Goal: Task Accomplishment & Management: Use online tool/utility

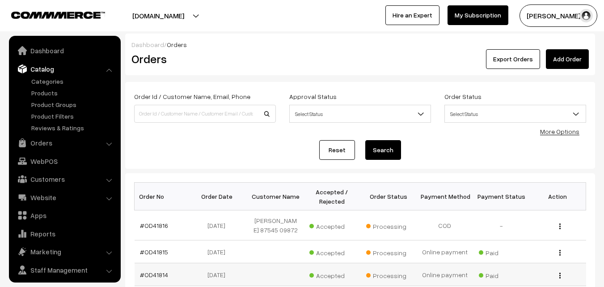
scroll to position [135, 0]
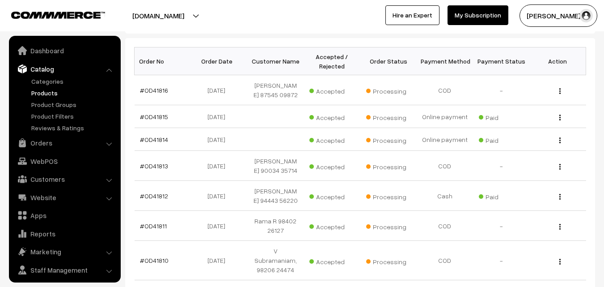
click at [54, 94] on link "Products" at bounding box center [73, 92] width 89 height 9
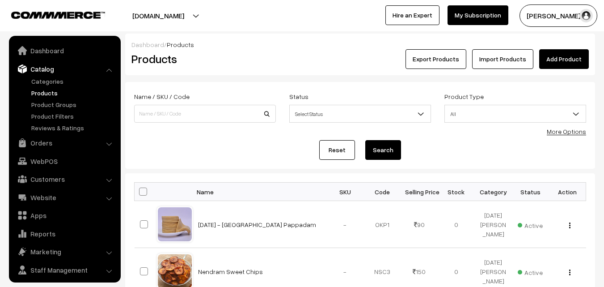
scroll to position [22, 0]
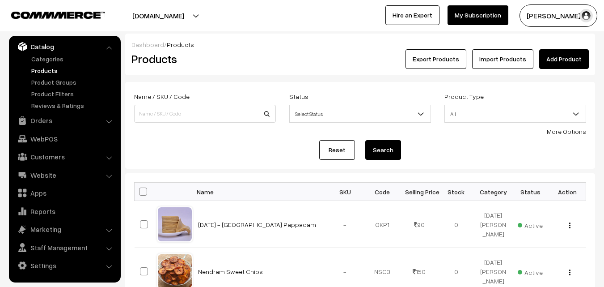
click at [567, 129] on link "More Options" at bounding box center [566, 131] width 39 height 8
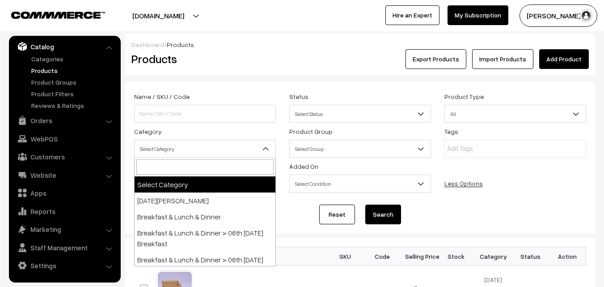
click at [170, 149] on span "Select Category" at bounding box center [205, 149] width 141 height 16
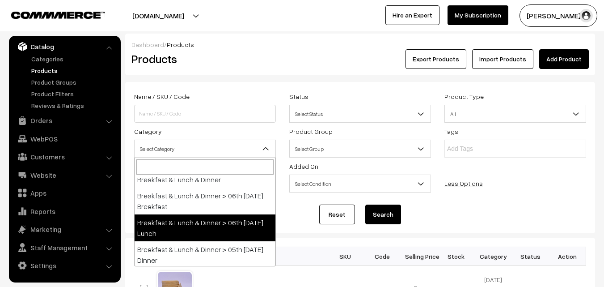
scroll to position [45, 0]
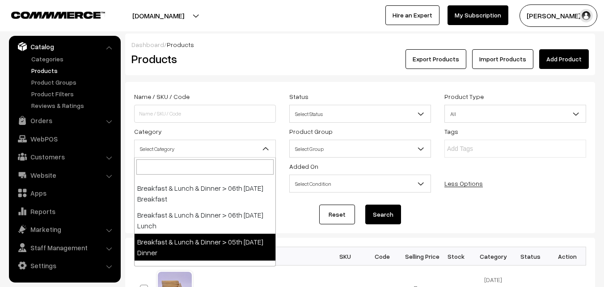
select select "96"
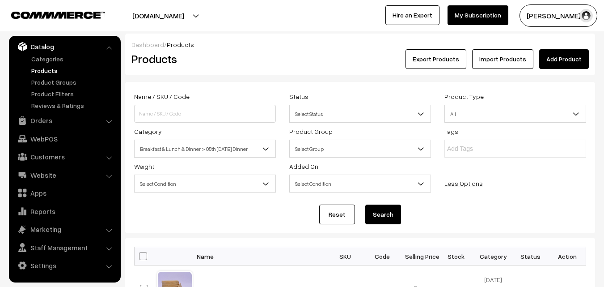
click at [386, 224] on button "Search" at bounding box center [383, 214] width 36 height 20
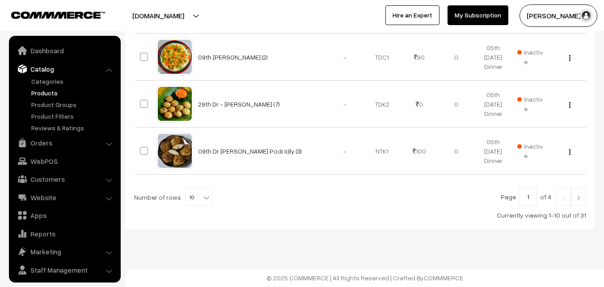
scroll to position [22, 0]
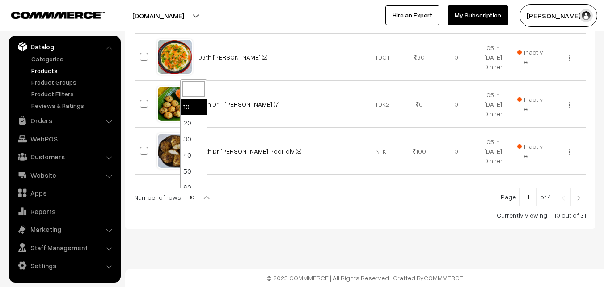
click at [198, 203] on span "10" at bounding box center [199, 197] width 26 height 18
select select "90"
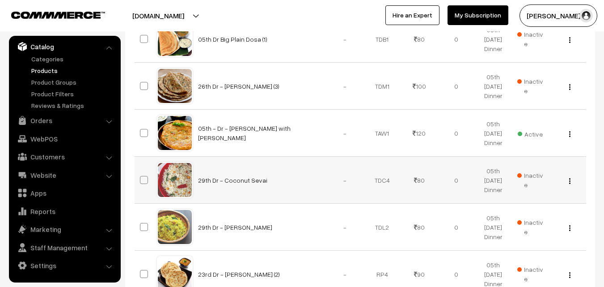
scroll to position [760, 0]
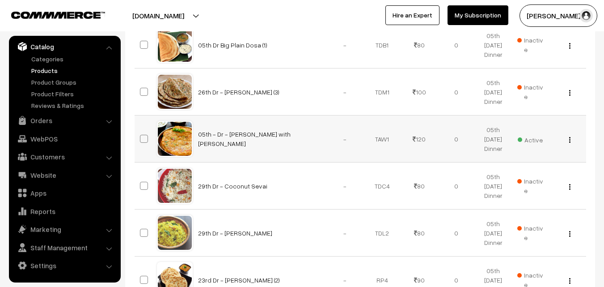
click at [572, 140] on div "View Edit Delete" at bounding box center [568, 138] width 26 height 9
click at [566, 139] on div "View Edit Delete" at bounding box center [568, 138] width 26 height 9
click at [570, 138] on img "button" at bounding box center [569, 140] width 1 height 6
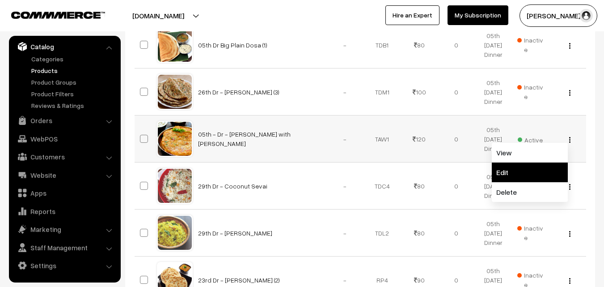
click at [519, 168] on link "Edit" at bounding box center [530, 172] width 76 height 20
click at [519, 168] on td "Inactive" at bounding box center [530, 185] width 37 height 47
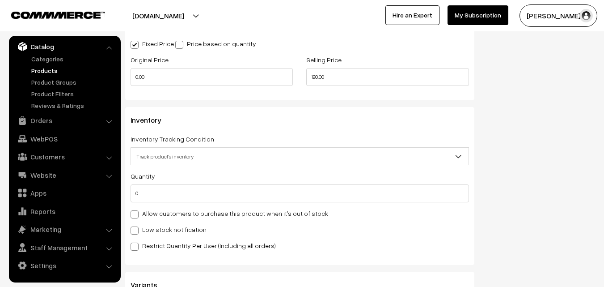
scroll to position [805, 0]
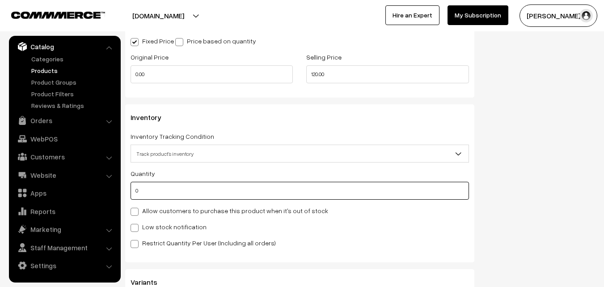
drag, startPoint x: 142, startPoint y: 194, endPoint x: 133, endPoint y: 195, distance: 9.5
click at [133, 195] on input "0" at bounding box center [300, 191] width 339 height 18
type input "3"
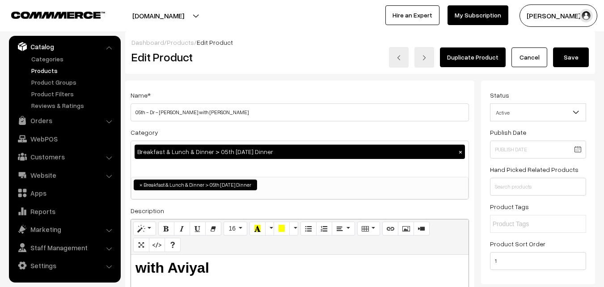
scroll to position [0, 0]
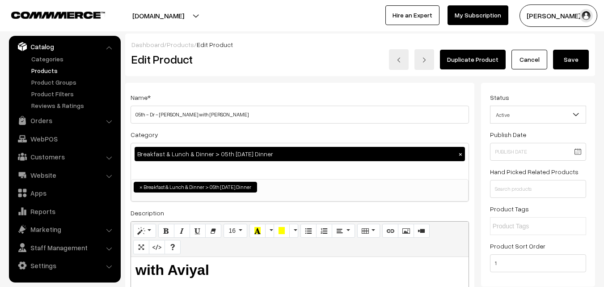
type input "3"
click at [579, 65] on button "Save" at bounding box center [571, 60] width 36 height 20
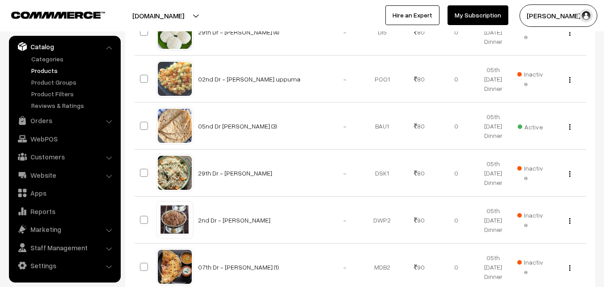
scroll to position [1431, 0]
click at [569, 126] on img "button" at bounding box center [569, 126] width 1 height 6
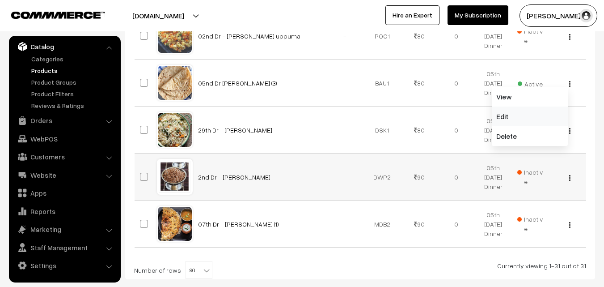
scroll to position [1525, 0]
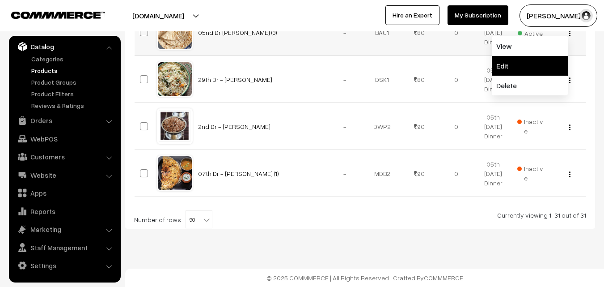
drag, startPoint x: 522, startPoint y: 67, endPoint x: 411, endPoint y: 70, distance: 110.5
click at [521, 67] on link "Edit" at bounding box center [530, 66] width 76 height 20
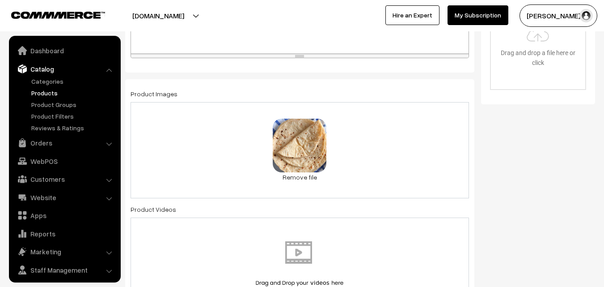
scroll to position [22, 0]
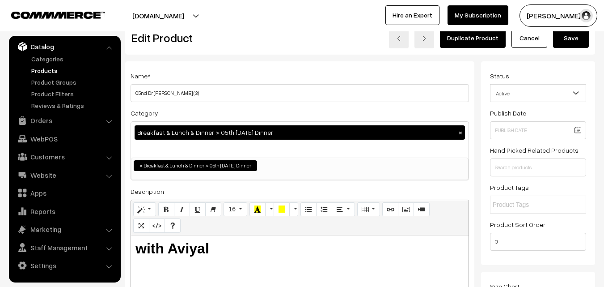
scroll to position [0, 0]
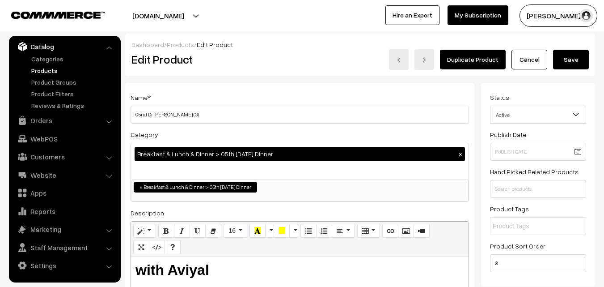
type input "2"
click at [571, 60] on button "Save" at bounding box center [571, 60] width 36 height 20
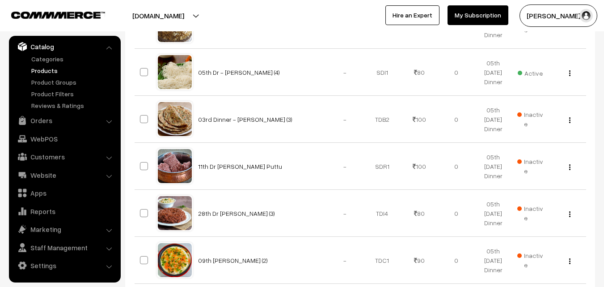
scroll to position [358, 0]
click at [569, 73] on div "View Edit Delete" at bounding box center [568, 71] width 26 height 9
click at [571, 72] on button "button" at bounding box center [570, 72] width 2 height 7
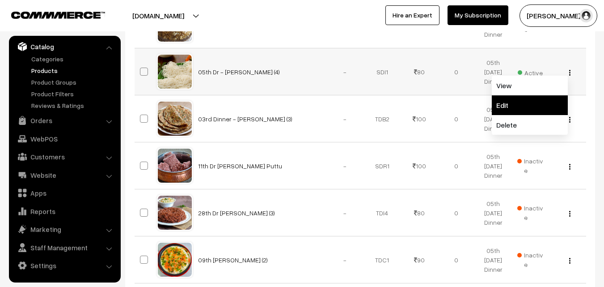
click at [522, 100] on link "Edit" at bounding box center [530, 105] width 76 height 20
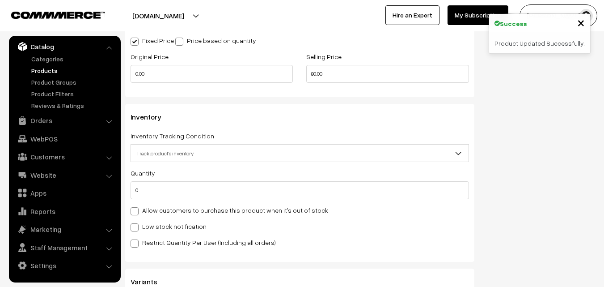
scroll to position [939, 0]
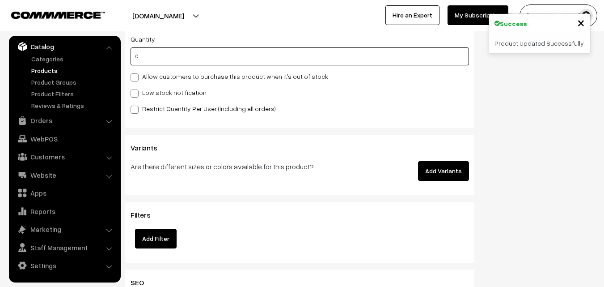
drag, startPoint x: 150, startPoint y: 55, endPoint x: 113, endPoint y: 53, distance: 37.6
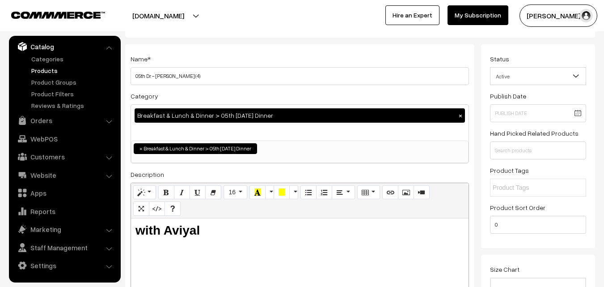
scroll to position [0, 0]
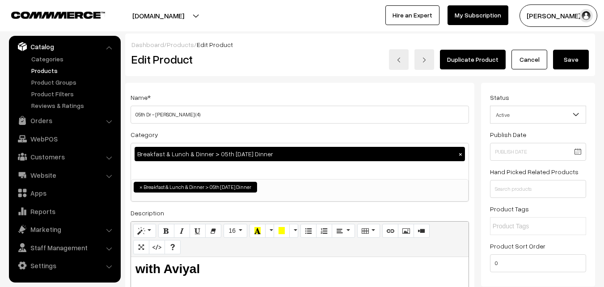
type input "3"
click at [571, 61] on button "Save" at bounding box center [571, 60] width 36 height 20
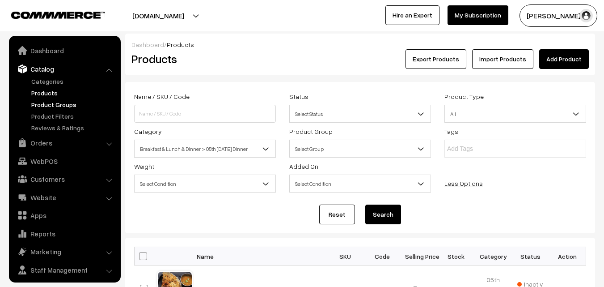
scroll to position [22, 0]
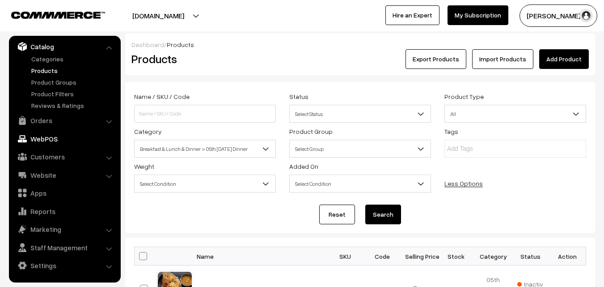
click at [69, 142] on link "WebPOS" at bounding box center [64, 139] width 106 height 16
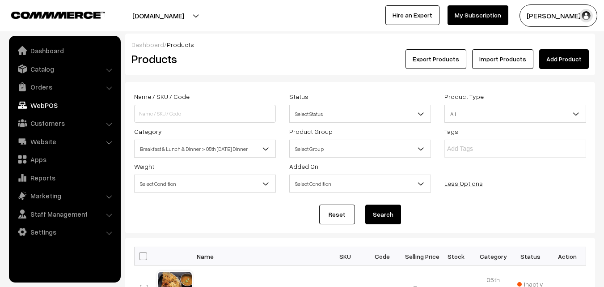
scroll to position [0, 0]
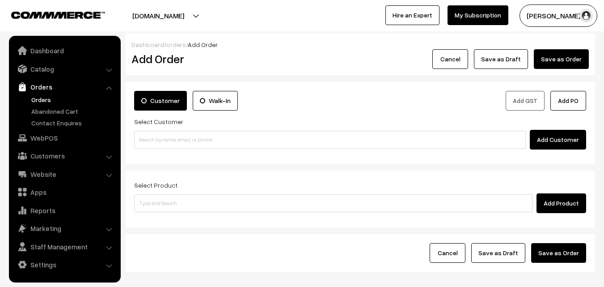
click at [195, 132] on input at bounding box center [330, 140] width 392 height 18
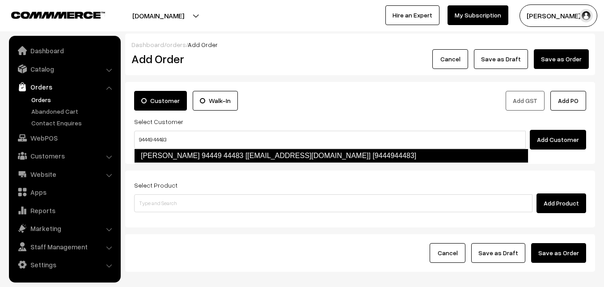
click at [160, 155] on link "[PERSON_NAME] 94449 44483 [[EMAIL_ADDRESS][DOMAIN_NAME]] [9444944483]" at bounding box center [331, 156] width 395 height 14
type input "94449 44483"
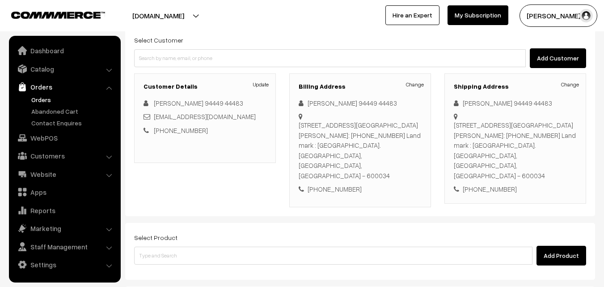
scroll to position [163, 0]
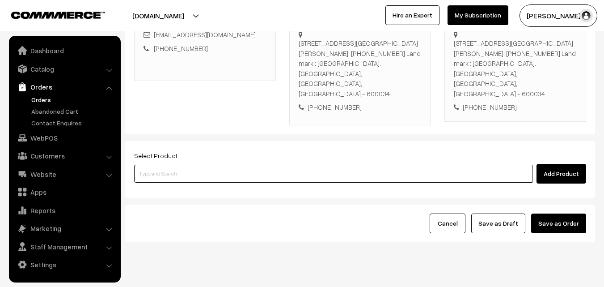
click at [174, 165] on input at bounding box center [333, 174] width 399 height 18
type input "idiya"
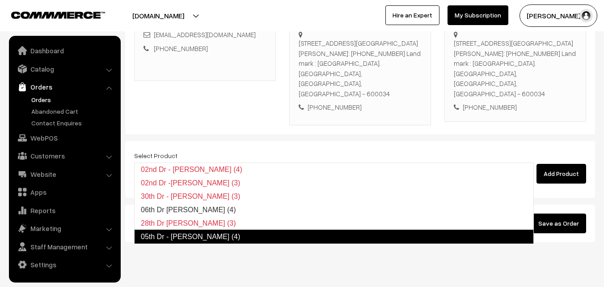
click at [178, 235] on link "05th Dr - Idiyappam (4)" at bounding box center [334, 236] width 400 height 14
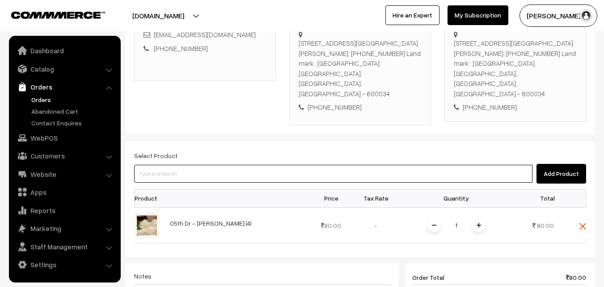
click at [187, 165] on input at bounding box center [333, 174] width 399 height 18
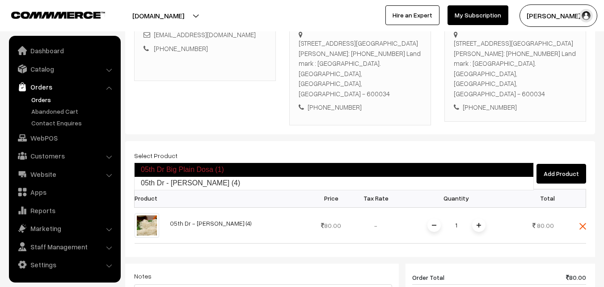
drag, startPoint x: 170, startPoint y: 183, endPoint x: 206, endPoint y: 163, distance: 41.7
click at [230, 167] on ul "05th Dr Big Plain Dosa (1) 05th Dr - Idiyappam (4)" at bounding box center [334, 176] width 400 height 28
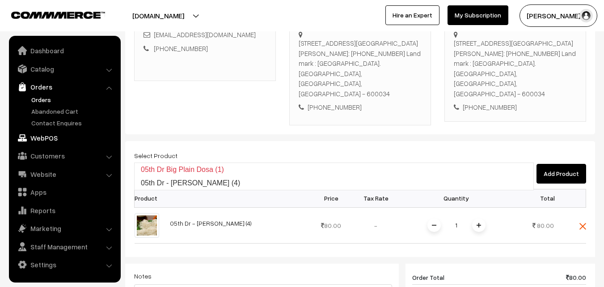
drag, startPoint x: 114, startPoint y: 155, endPoint x: 92, endPoint y: 130, distance: 33.3
click at [103, 149] on body "Thank you for showing interest. Our team will call you shortly. Close annamfood…" at bounding box center [302, 181] width 604 height 688
type input "chap"
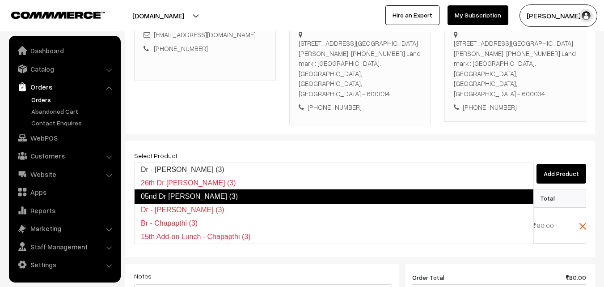
click at [171, 191] on link "05nd Dr Chappathi (3)" at bounding box center [334, 196] width 400 height 14
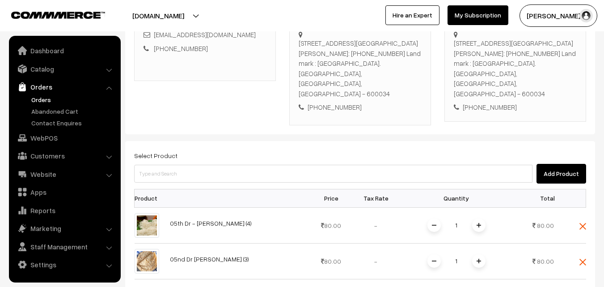
scroll to position [297, 0]
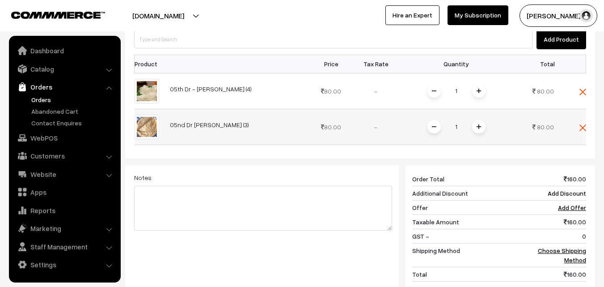
click at [473, 120] on span at bounding box center [478, 126] width 13 height 13
click at [575, 246] on link "Choose Shipping Method" at bounding box center [562, 254] width 48 height 17
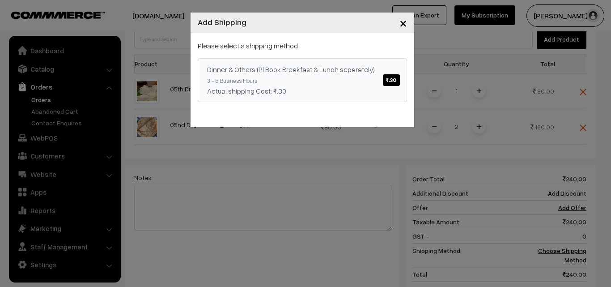
click at [297, 86] on div "Actual shipping Cost: ₹.30" at bounding box center [302, 90] width 191 height 11
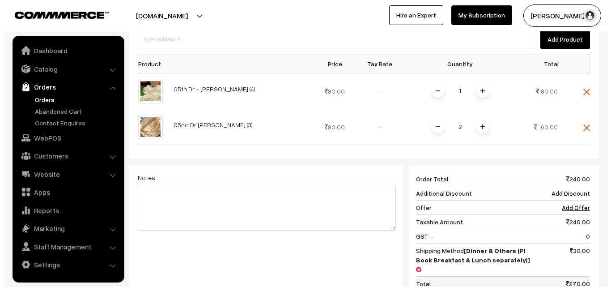
scroll to position [416, 0]
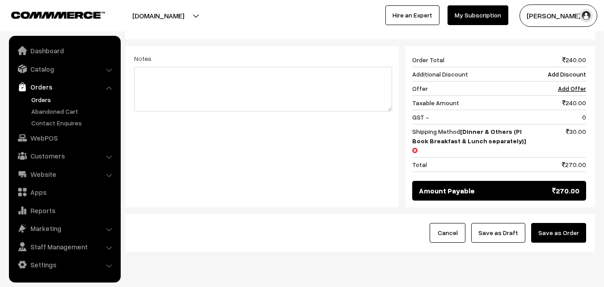
click at [567, 223] on button "Save as Order" at bounding box center [558, 233] width 55 height 20
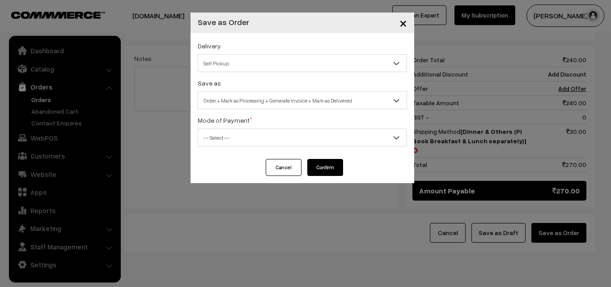
click at [260, 69] on span "Self Pickup" at bounding box center [302, 63] width 208 height 16
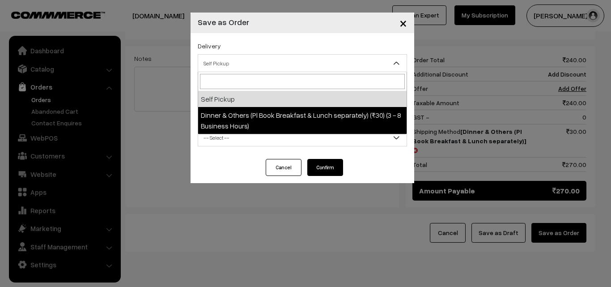
select select "DOP1"
select select "3"
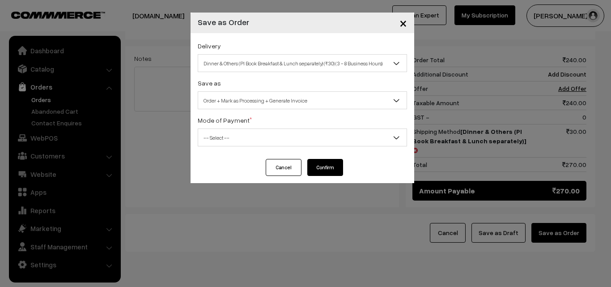
click at [273, 94] on span "Order + Mark as Processing + Generate Invoice" at bounding box center [302, 101] width 208 height 16
click at [239, 131] on span "-- Select --" at bounding box center [302, 138] width 208 height 16
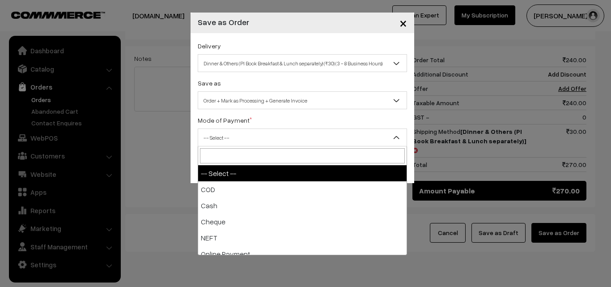
select select "1"
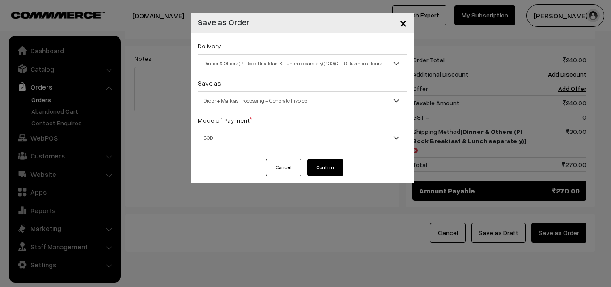
click at [325, 169] on button "Confirm" at bounding box center [325, 167] width 36 height 17
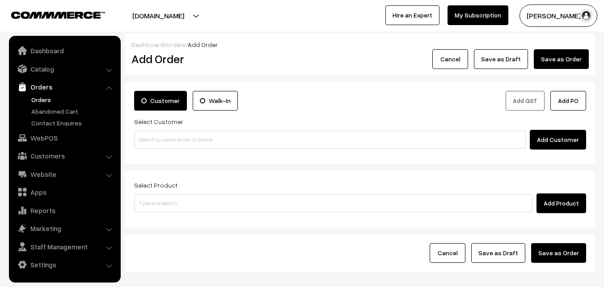
click at [42, 96] on link "Orders" at bounding box center [73, 99] width 89 height 9
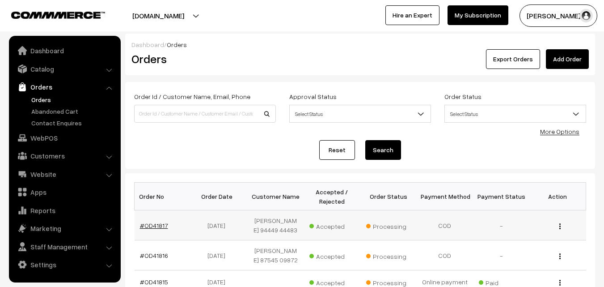
click at [157, 224] on link "#OD41817" at bounding box center [154, 225] width 28 height 8
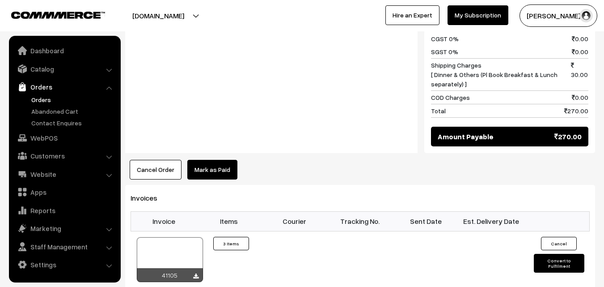
scroll to position [626, 0]
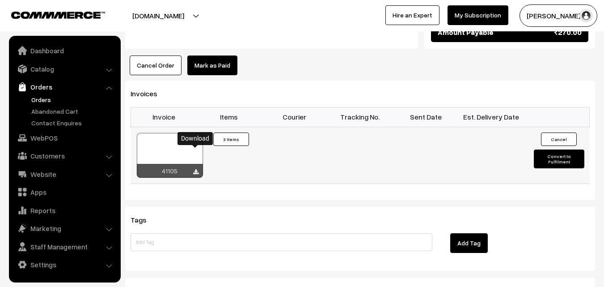
click at [198, 169] on icon at bounding box center [195, 172] width 5 height 6
click at [38, 141] on link "WebPOS" at bounding box center [64, 138] width 106 height 16
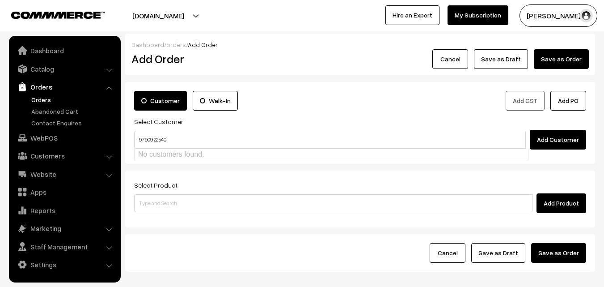
click at [154, 134] on input "97909 22540" at bounding box center [330, 140] width 392 height 18
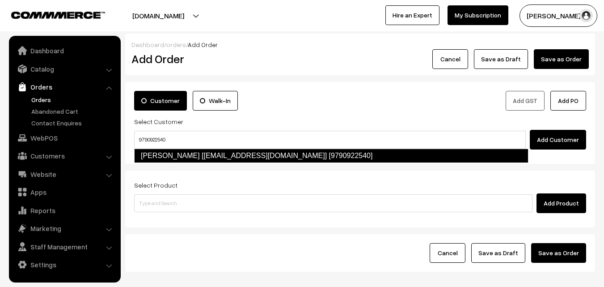
click at [168, 158] on link "Srinivasan Krish [Nivsri007@gmail.com] [9790922540]" at bounding box center [331, 156] width 395 height 14
type input "9790922540"
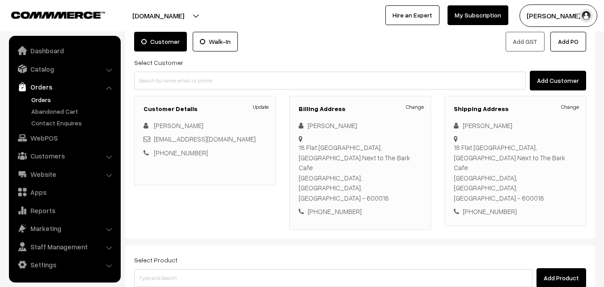
scroll to position [153, 0]
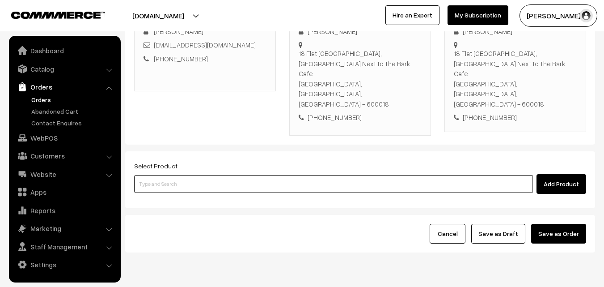
click at [174, 175] on input at bounding box center [333, 184] width 399 height 18
type input "idiya"
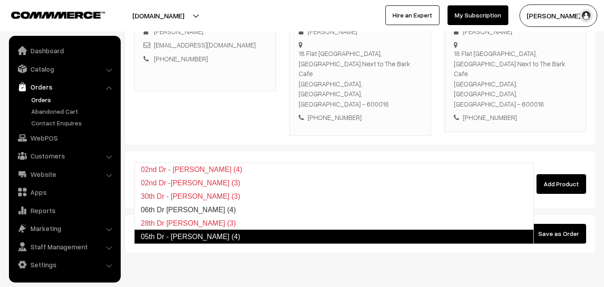
click at [162, 235] on link "05th Dr - [PERSON_NAME] (4)" at bounding box center [334, 236] width 400 height 14
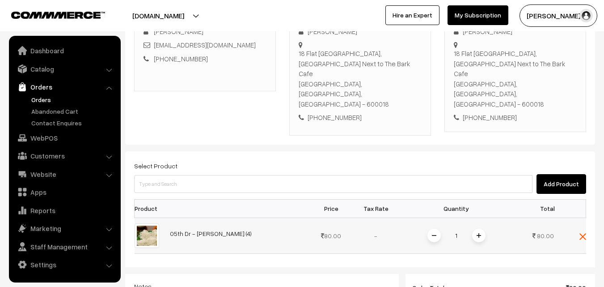
click at [481, 233] on img at bounding box center [479, 235] width 4 height 4
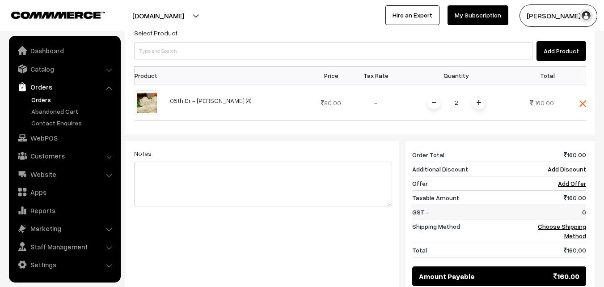
scroll to position [287, 0]
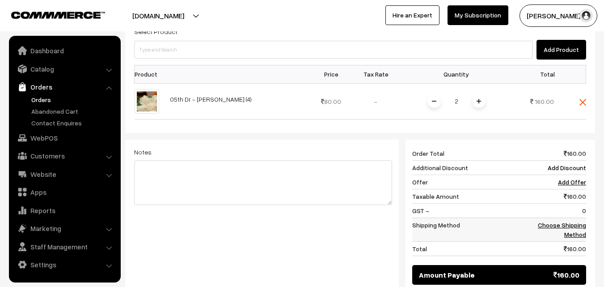
click at [557, 221] on link "Choose Shipping Method" at bounding box center [562, 229] width 48 height 17
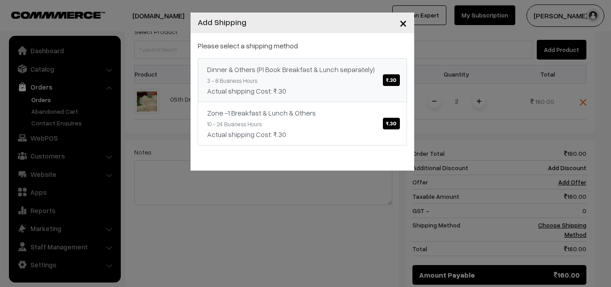
click at [349, 85] on div "Actual shipping Cost: ₹.30" at bounding box center [302, 90] width 191 height 11
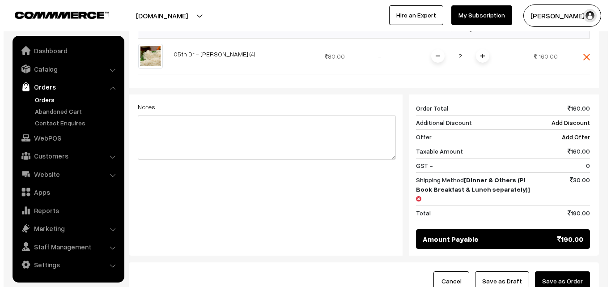
scroll to position [370, 0]
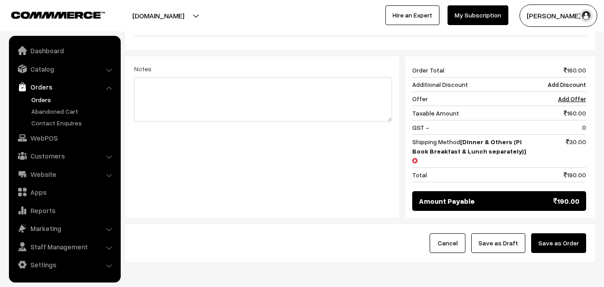
click at [561, 233] on button "Save as Order" at bounding box center [558, 243] width 55 height 20
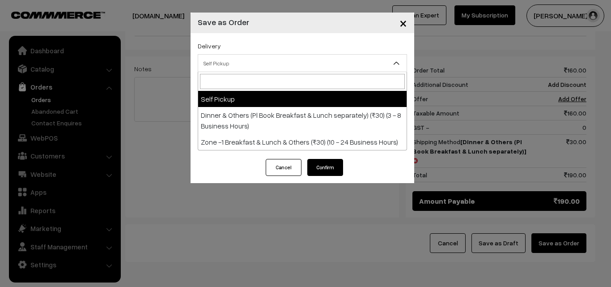
click at [275, 55] on span "Self Pickup" at bounding box center [302, 63] width 208 height 16
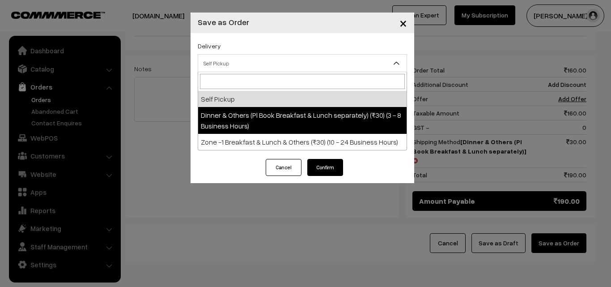
select select "DOP1"
select select "3"
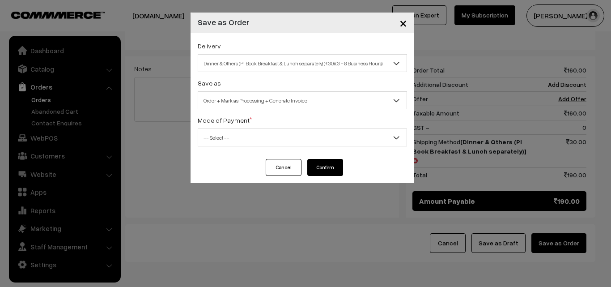
click at [264, 100] on span "Order + Mark as Processing + Generate Invoice" at bounding box center [302, 101] width 208 height 16
click at [224, 140] on span "-- Select --" at bounding box center [302, 138] width 208 height 16
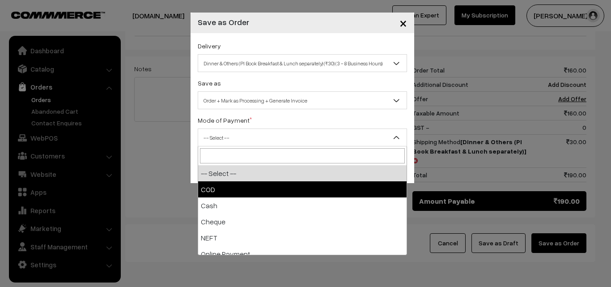
drag, startPoint x: 218, startPoint y: 183, endPoint x: 320, endPoint y: 173, distance: 102.5
select select "1"
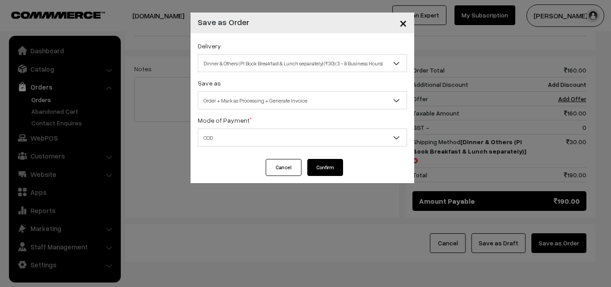
click at [329, 164] on button "Confirm" at bounding box center [325, 167] width 36 height 17
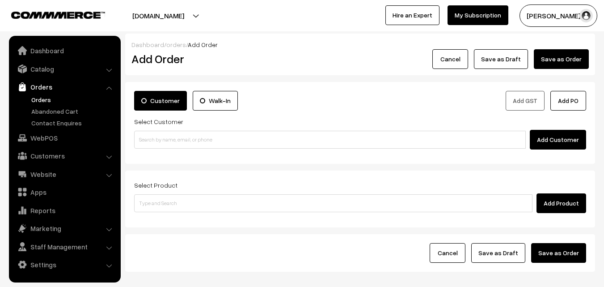
click at [40, 99] on link "Orders" at bounding box center [73, 99] width 89 height 9
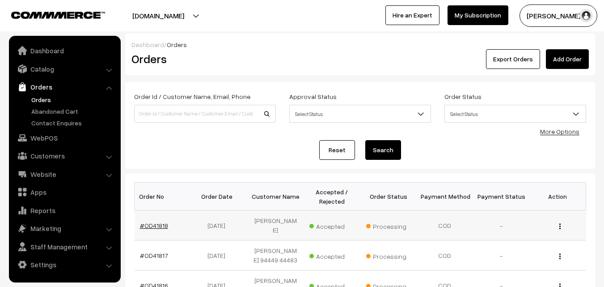
click at [151, 223] on link "#OD41818" at bounding box center [154, 225] width 28 height 8
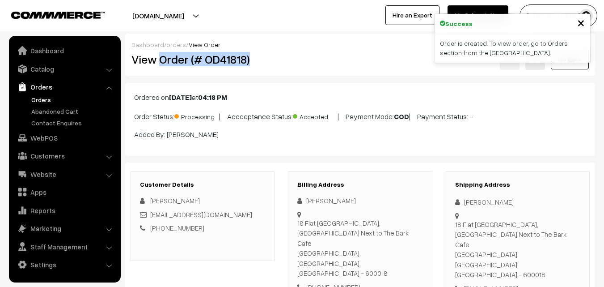
click at [264, 62] on h2 "View Order (# OD41818)" at bounding box center [204, 59] width 144 height 14
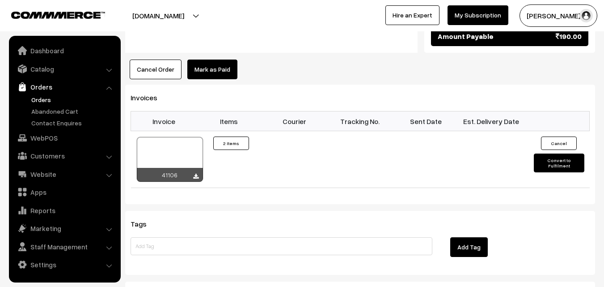
scroll to position [626, 0]
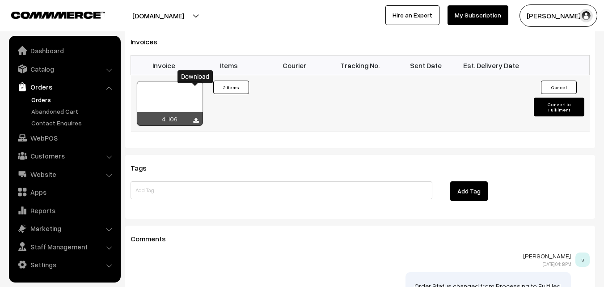
click at [198, 118] on icon at bounding box center [195, 121] width 5 height 6
click at [49, 138] on link "WebPOS" at bounding box center [64, 138] width 106 height 16
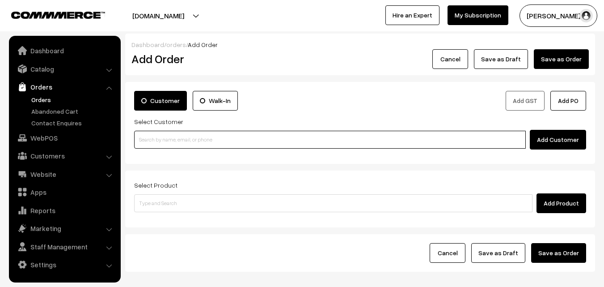
paste input "97909 22540"
click at [174, 142] on input "97909 22540" at bounding box center [330, 140] width 392 height 18
click at [156, 134] on input "97909 22540" at bounding box center [330, 140] width 392 height 18
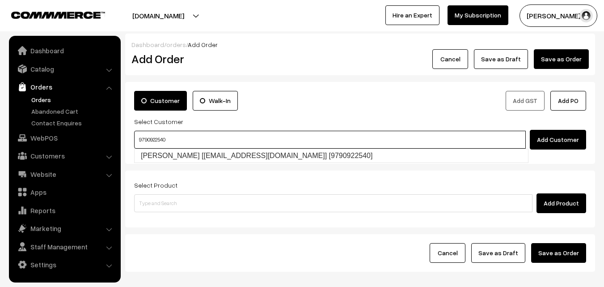
click at [160, 148] on input "9790922540" at bounding box center [330, 140] width 392 height 18
click at [160, 149] on link "Srinivasan Krish [Nivsri007@gmail.com] [9790922540]" at bounding box center [332, 155] width 394 height 13
type input "9790922540"
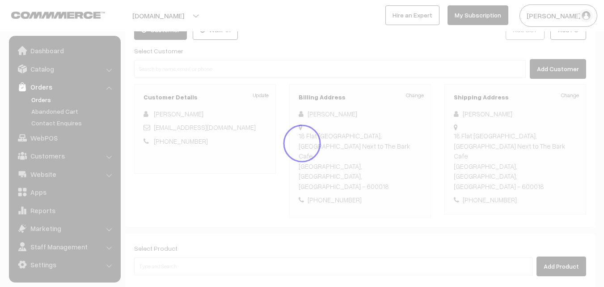
scroll to position [153, 0]
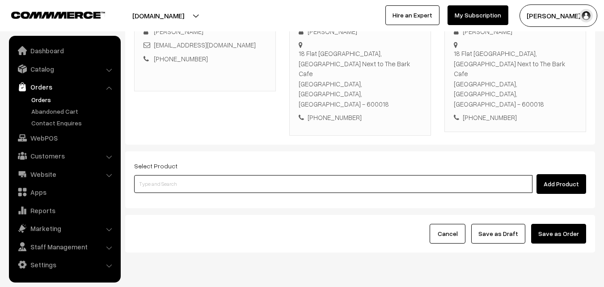
click at [188, 175] on input at bounding box center [333, 184] width 399 height 18
type input "kanche"
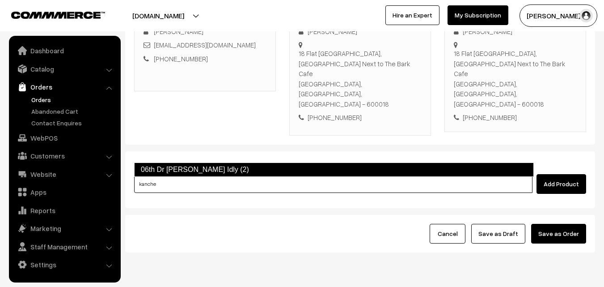
click at [177, 171] on link "06th Dr Kancheepuram Idly (2)" at bounding box center [334, 169] width 400 height 14
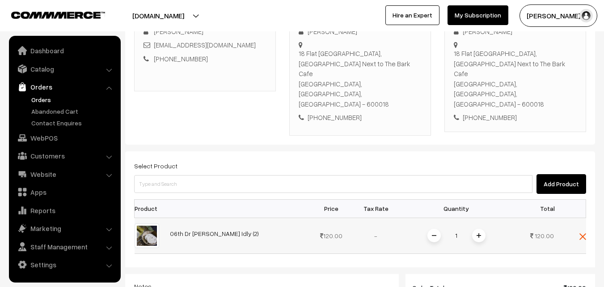
click at [479, 233] on img at bounding box center [479, 235] width 4 height 4
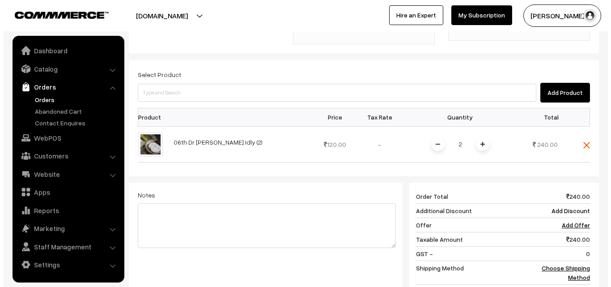
scroll to position [332, 0]
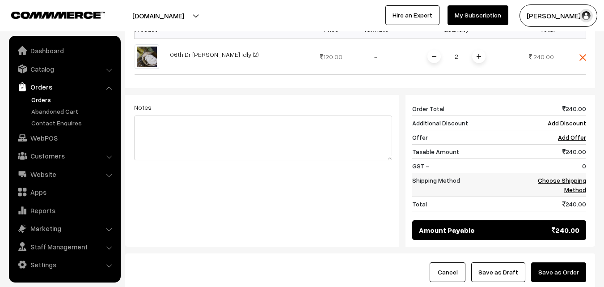
click at [566, 176] on link "Choose Shipping Method" at bounding box center [562, 184] width 48 height 17
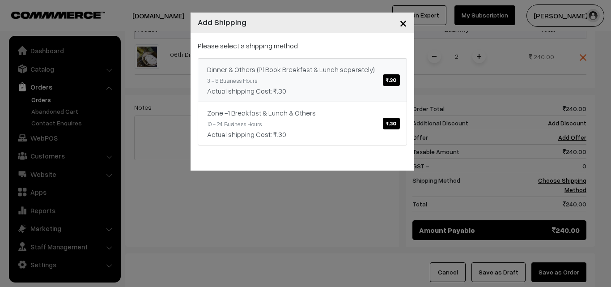
click at [388, 88] on div "Actual shipping Cost: ₹.30" at bounding box center [302, 90] width 191 height 11
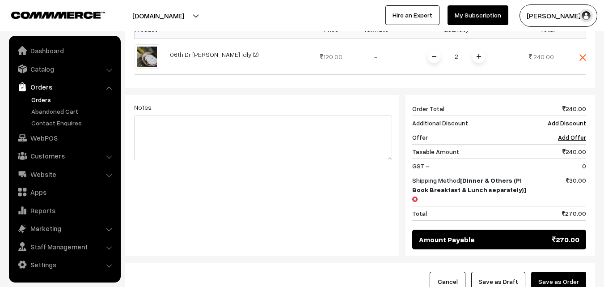
click at [566, 272] on button "Save as Order" at bounding box center [558, 282] width 55 height 20
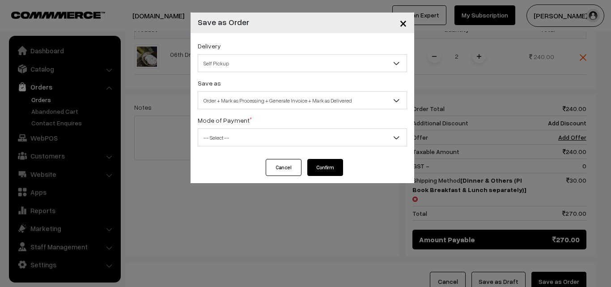
click at [261, 80] on div "Save as Order Order + Mark as Processing Order + Mark as Processing + Generate …" at bounding box center [302, 93] width 209 height 32
click at [259, 68] on span "Self Pickup" at bounding box center [302, 63] width 208 height 16
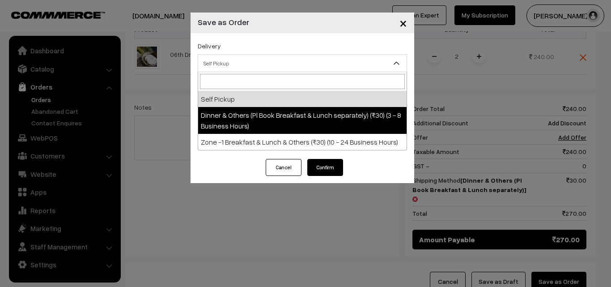
select select "DOP1"
select select "3"
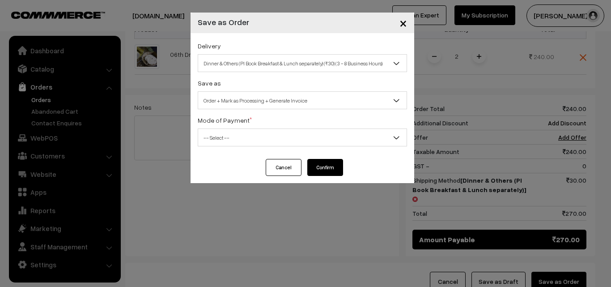
click at [265, 102] on span "Order + Mark as Processing + Generate Invoice" at bounding box center [302, 101] width 208 height 16
click at [227, 138] on span "-- Select --" at bounding box center [302, 138] width 208 height 16
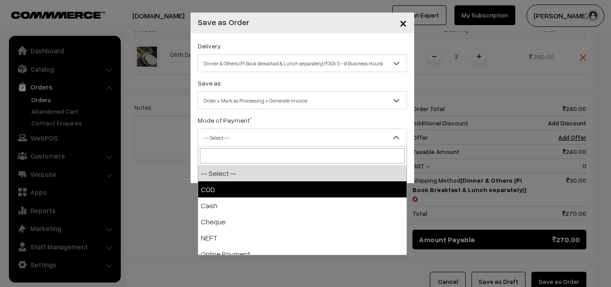
drag, startPoint x: 220, startPoint y: 176, endPoint x: 349, endPoint y: 170, distance: 129.5
select select "1"
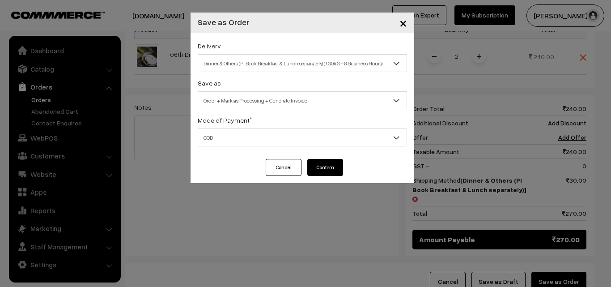
click at [333, 165] on button "Confirm" at bounding box center [325, 167] width 36 height 17
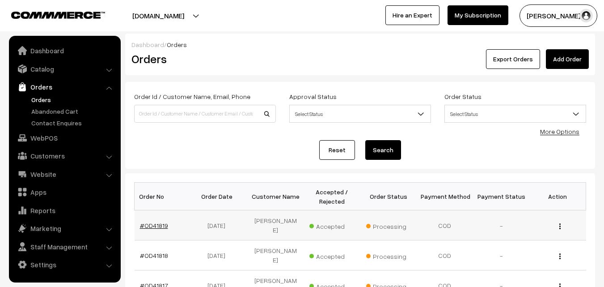
click at [149, 224] on link "#OD41819" at bounding box center [154, 225] width 28 height 8
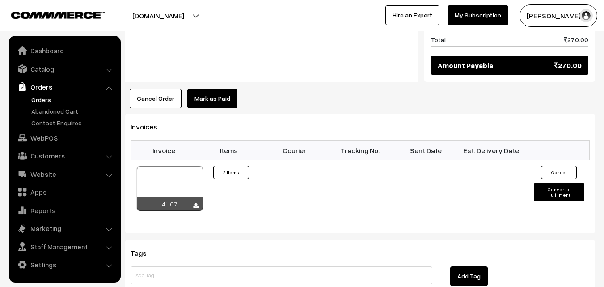
scroll to position [582, 0]
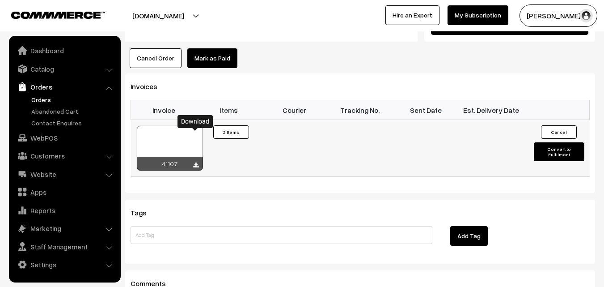
click at [196, 162] on icon at bounding box center [195, 165] width 5 height 6
click at [43, 131] on link "WebPOS" at bounding box center [64, 138] width 106 height 16
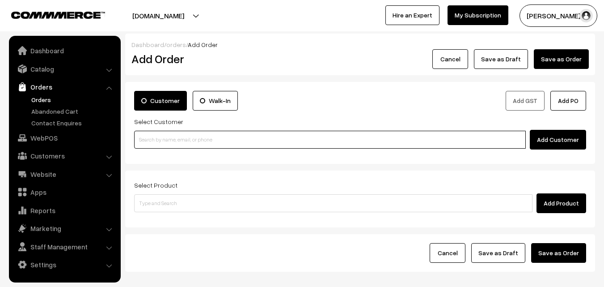
click at [173, 142] on input at bounding box center [330, 140] width 392 height 18
paste input "94441 34476"
click at [151, 132] on input "94441 34476" at bounding box center [330, 140] width 392 height 18
click at [153, 133] on input "94441 34476" at bounding box center [330, 140] width 392 height 18
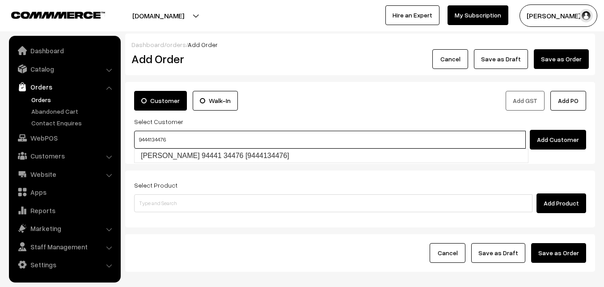
click at [158, 152] on link "[PERSON_NAME] 94441 34476 [9444134476]" at bounding box center [332, 155] width 394 height 13
type input "9444134476"
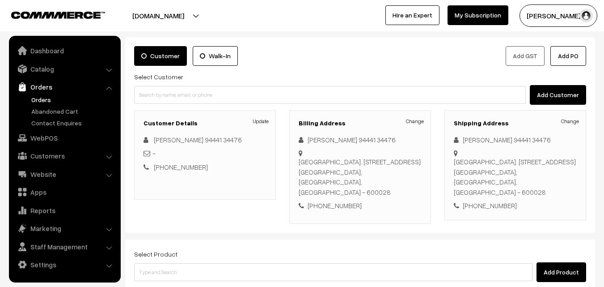
scroll to position [89, 0]
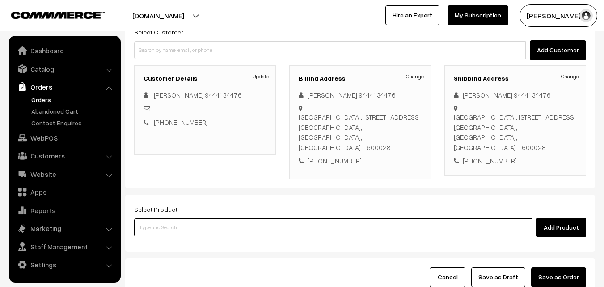
click at [195, 218] on input at bounding box center [333, 227] width 399 height 18
type input "adai wi"
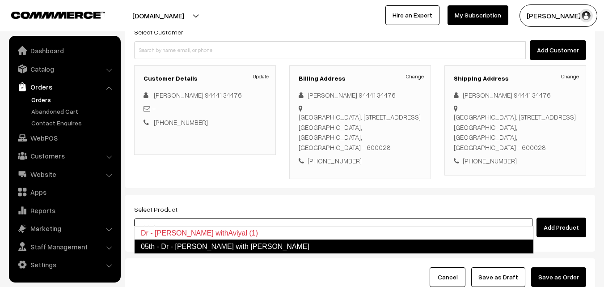
click at [181, 246] on link "05th - Dr - [PERSON_NAME] with [PERSON_NAME]" at bounding box center [334, 246] width 400 height 14
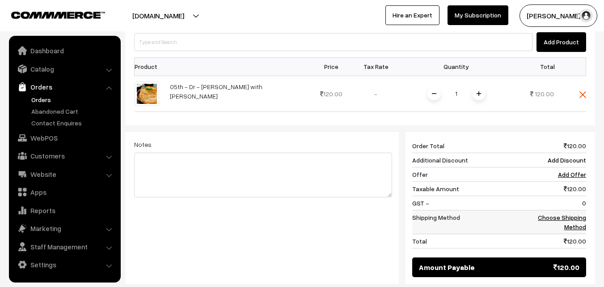
scroll to position [313, 0]
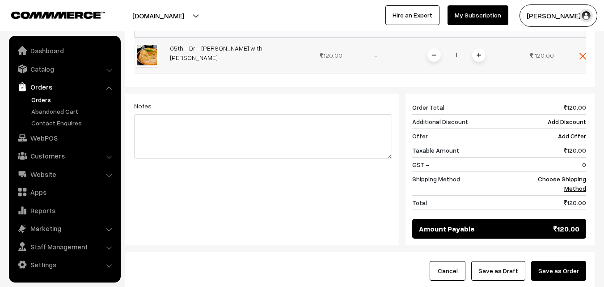
click at [477, 53] on img at bounding box center [479, 55] width 4 height 4
click at [480, 53] on img at bounding box center [479, 55] width 4 height 4
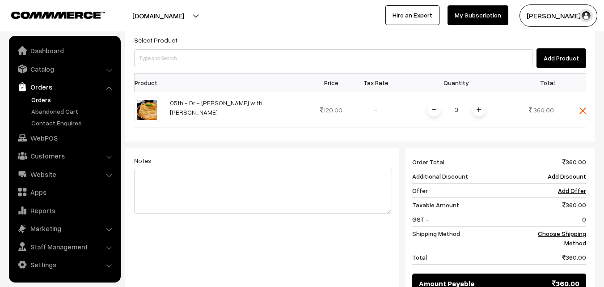
scroll to position [179, 0]
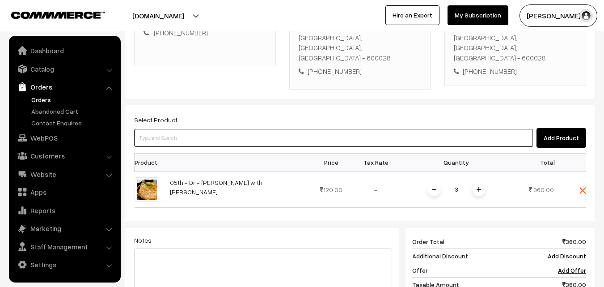
click at [180, 129] on input at bounding box center [333, 138] width 399 height 18
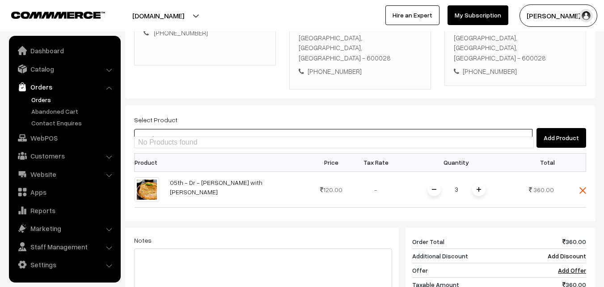
type input "cow ghee"
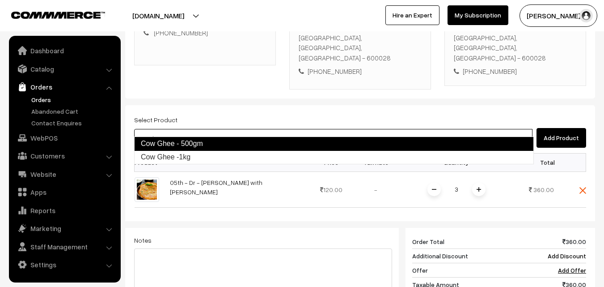
click at [167, 143] on link "Cow Ghee - 500gm" at bounding box center [334, 143] width 400 height 14
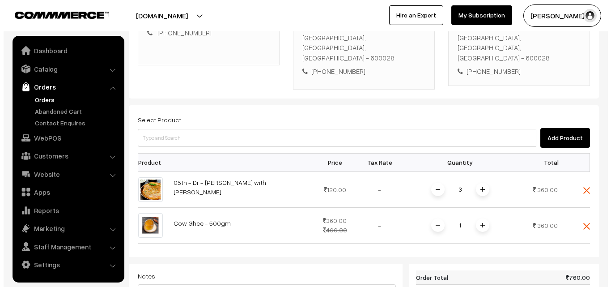
scroll to position [268, 0]
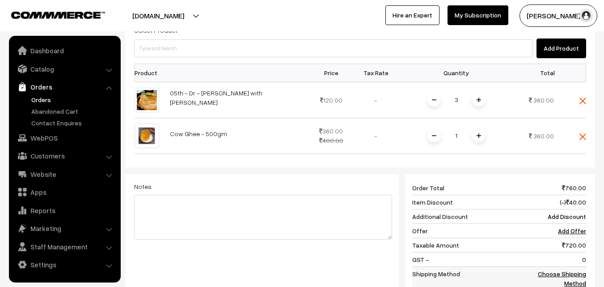
click at [558, 270] on link "Choose Shipping Method" at bounding box center [562, 278] width 48 height 17
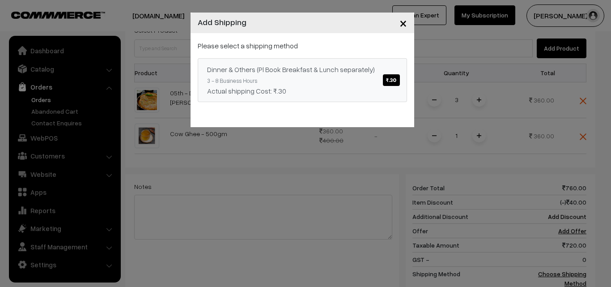
click at [371, 81] on link "Dinner & Others (Pl Book Breakfast & Lunch separately) ₹.30 3 - 8 Business Hour…" at bounding box center [302, 80] width 209 height 44
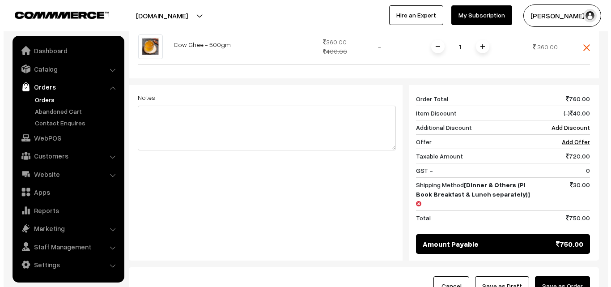
scroll to position [358, 0]
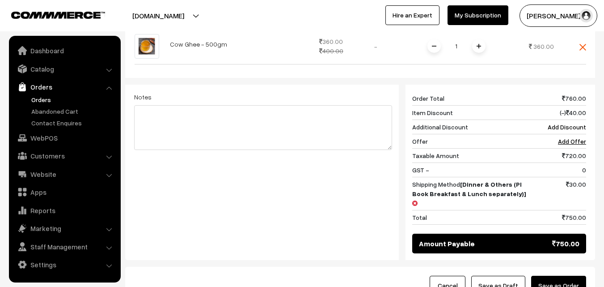
click at [557, 276] on button "Save as Order" at bounding box center [558, 286] width 55 height 20
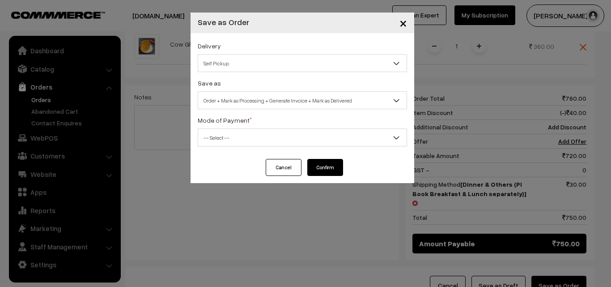
click at [247, 62] on span "Self Pickup" at bounding box center [302, 63] width 208 height 16
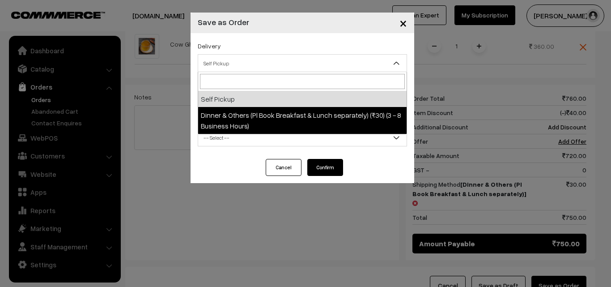
select select "DOP1"
select select "3"
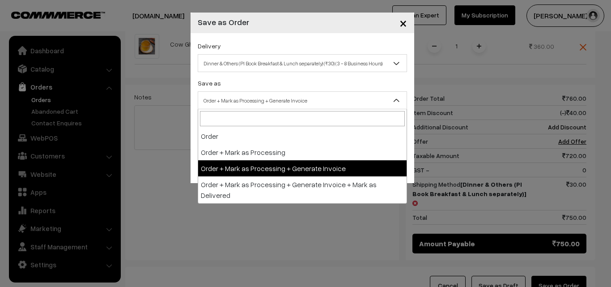
click at [261, 104] on span "Order + Mark as Processing + Generate Invoice" at bounding box center [302, 101] width 208 height 16
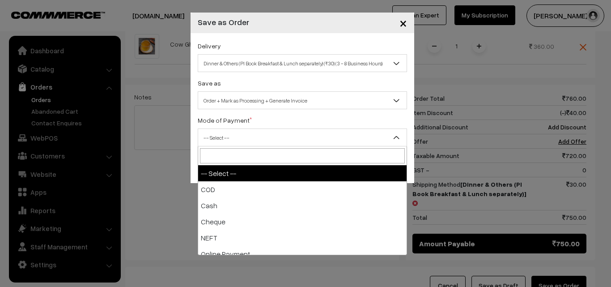
click at [244, 140] on span "-- Select --" at bounding box center [302, 138] width 208 height 16
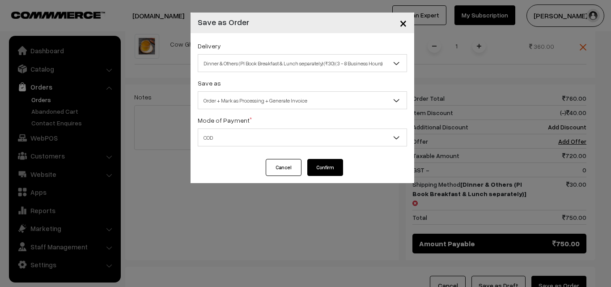
select select "1"
click at [323, 168] on button "Confirm" at bounding box center [325, 167] width 36 height 17
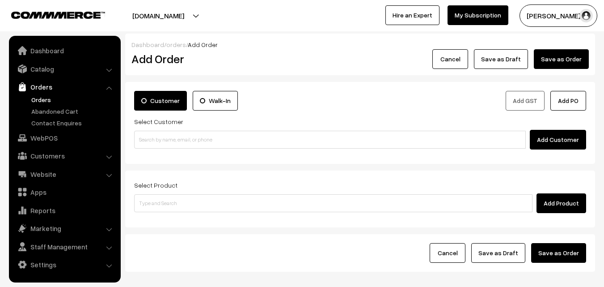
click at [48, 98] on link "Orders" at bounding box center [73, 99] width 89 height 9
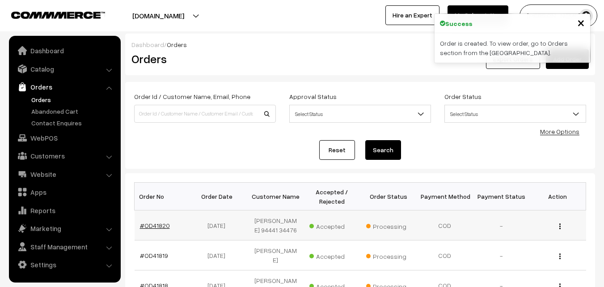
click at [153, 226] on link "#OD41820" at bounding box center [155, 225] width 30 height 8
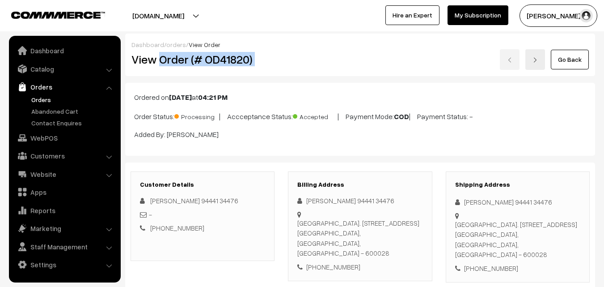
drag, startPoint x: 160, startPoint y: 57, endPoint x: 339, endPoint y: 64, distance: 178.7
click at [339, 64] on div "View Order (# OD41820) Go Back" at bounding box center [360, 59] width 471 height 21
copy div "Order (# OD41820)"
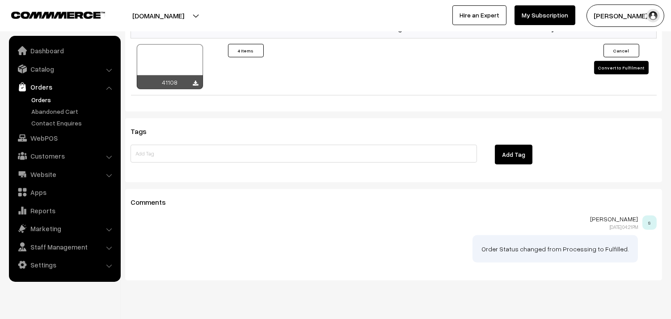
scroll to position [714, 0]
click at [194, 80] on icon at bounding box center [195, 83] width 5 height 6
click at [42, 101] on link "Orders" at bounding box center [73, 99] width 89 height 9
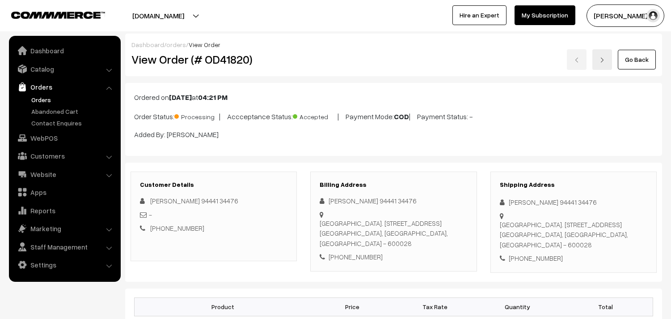
scroll to position [497, 0]
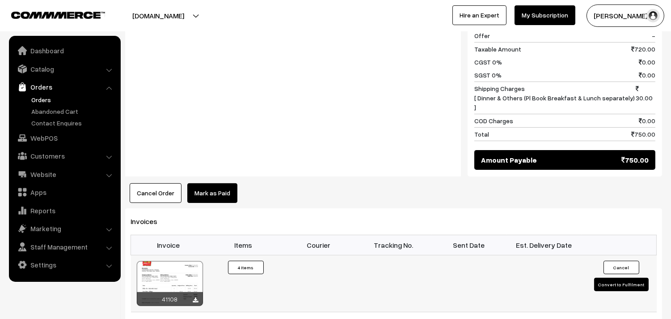
click at [163, 261] on div at bounding box center [170, 283] width 66 height 45
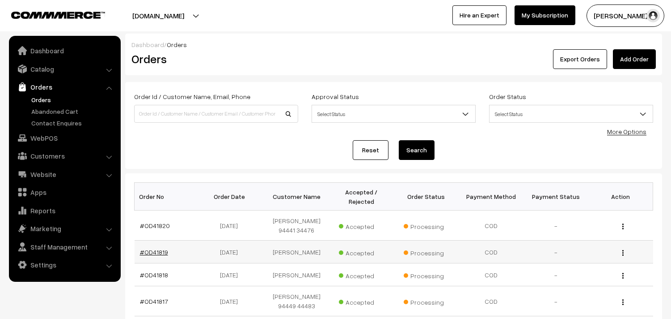
scroll to position [7, 0]
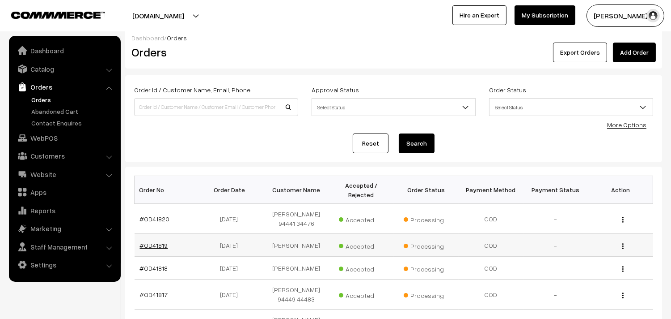
click at [157, 248] on link "#OD41819" at bounding box center [154, 245] width 28 height 8
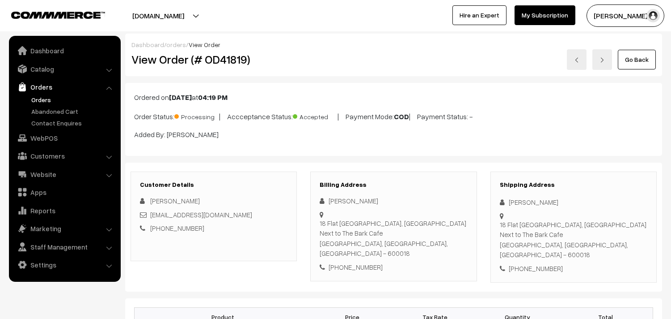
scroll to position [596, 0]
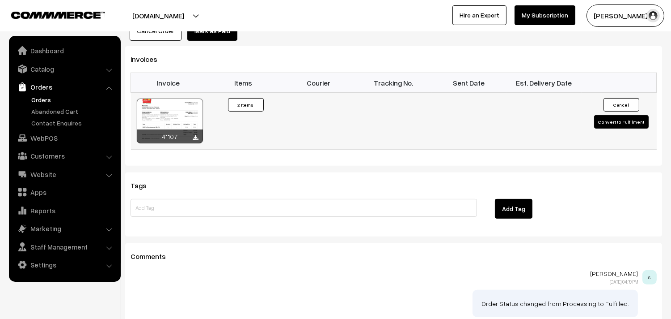
click at [187, 98] on div at bounding box center [170, 120] width 66 height 45
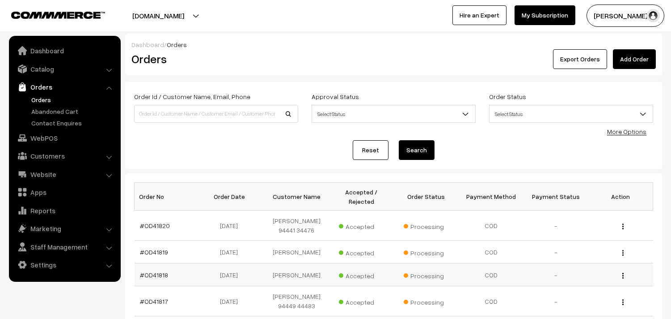
scroll to position [75, 0]
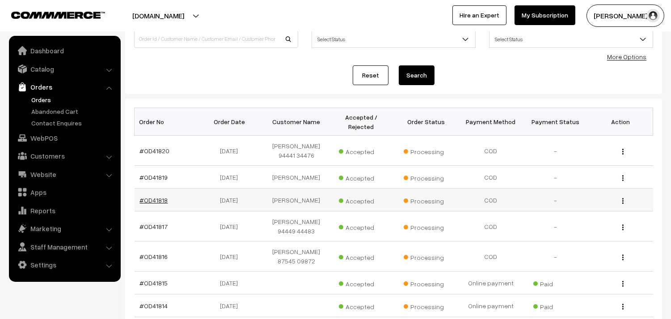
click at [160, 197] on link "#OD41818" at bounding box center [154, 200] width 28 height 8
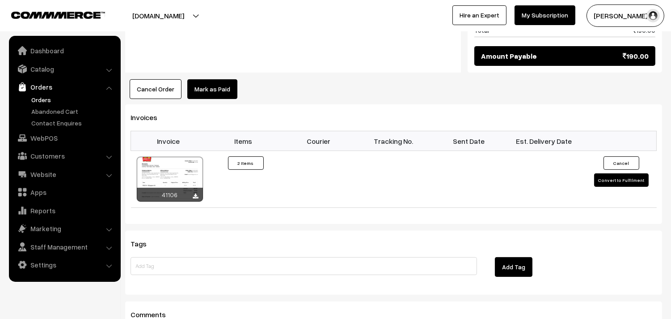
scroll to position [547, 0]
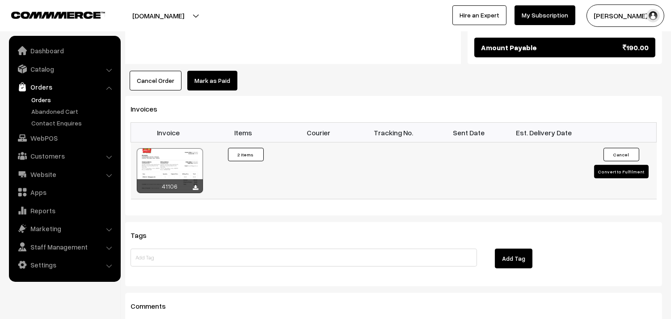
click at [173, 148] on div at bounding box center [170, 170] width 66 height 45
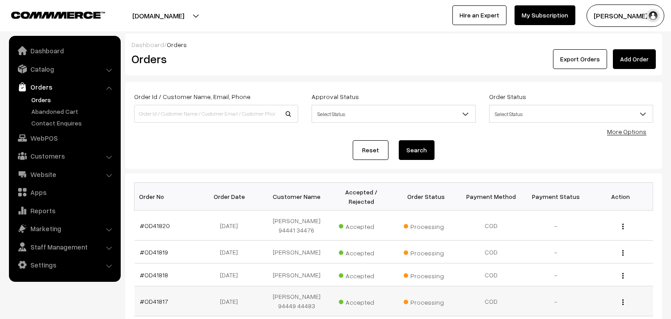
scroll to position [75, 0]
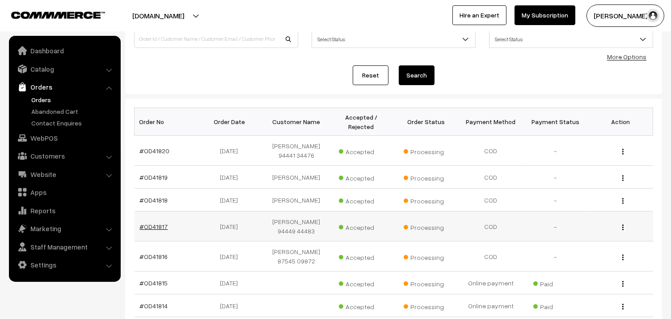
click at [152, 224] on link "#OD41817" at bounding box center [154, 226] width 28 height 8
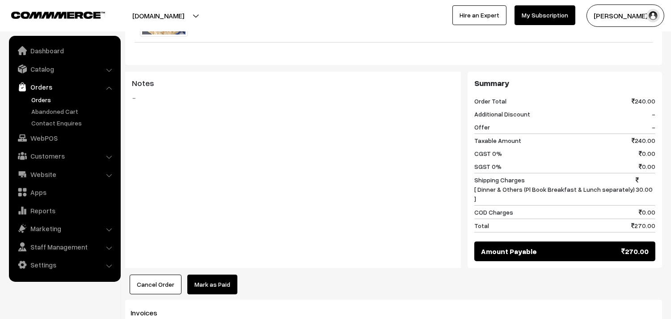
scroll to position [547, 0]
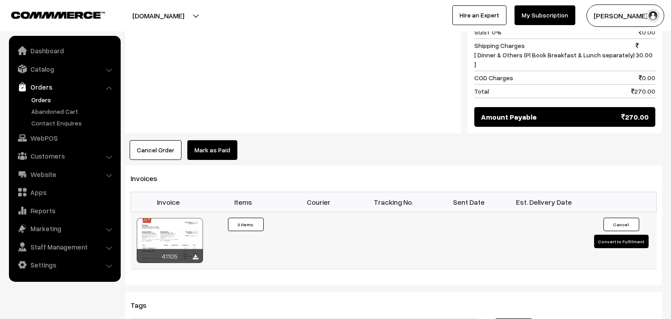
click at [168, 218] on div at bounding box center [170, 240] width 66 height 45
click at [42, 96] on link "Orders" at bounding box center [73, 99] width 89 height 9
